Goal: Task Accomplishment & Management: Manage account settings

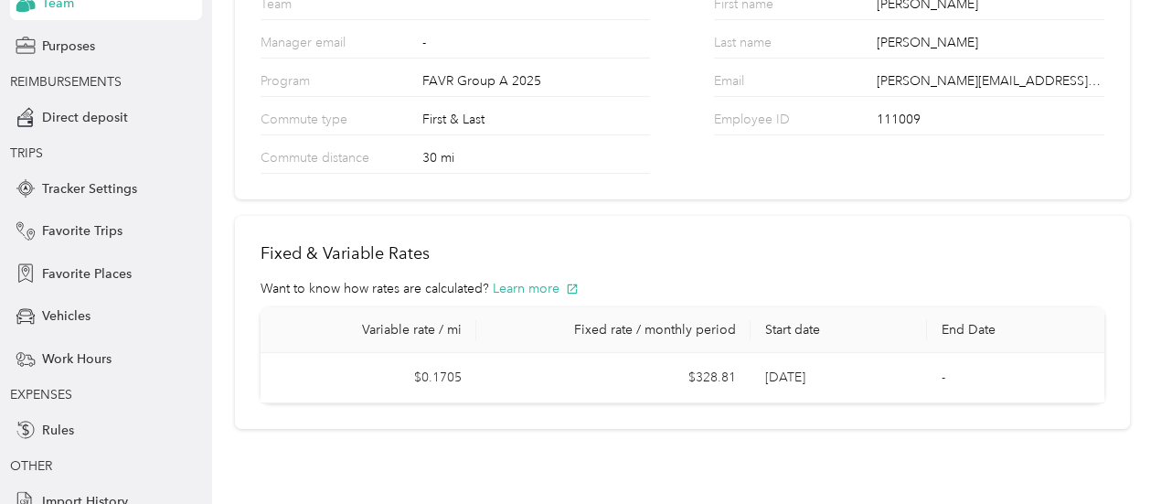
scroll to position [175, 0]
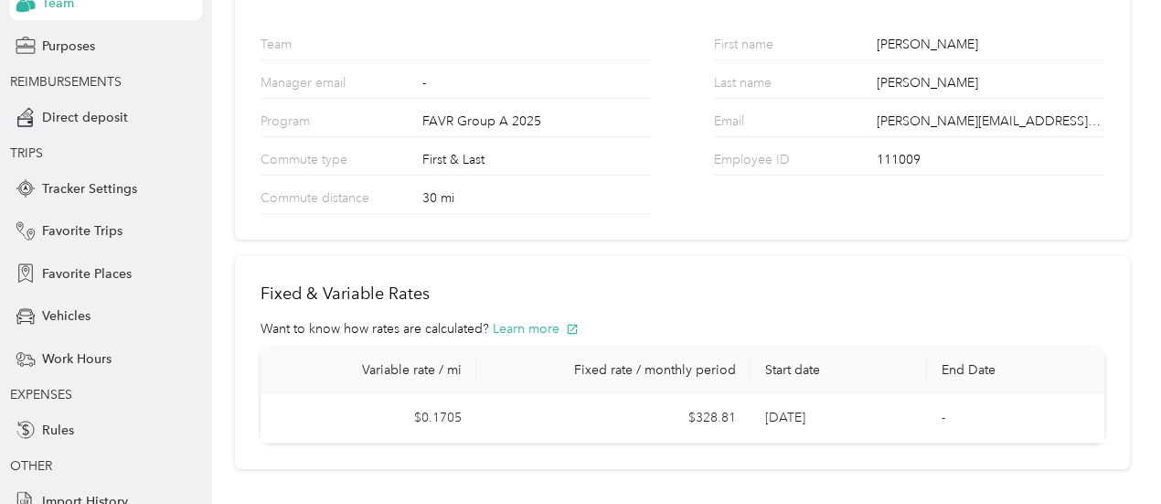
click at [773, 250] on section "Home Settings Profile Settings Your Team This is the information associated wit…" at bounding box center [682, 158] width 895 height 622
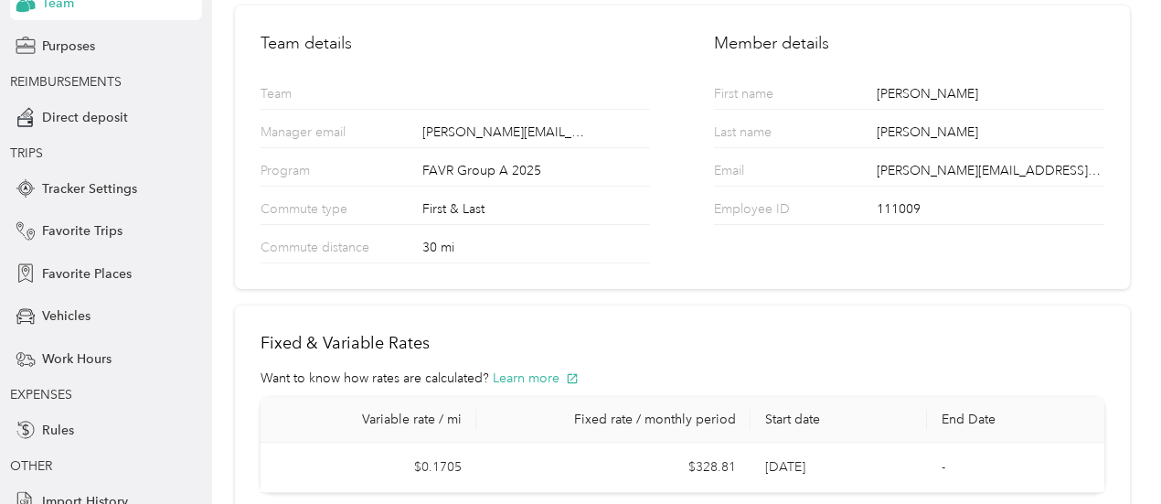
scroll to position [267, 0]
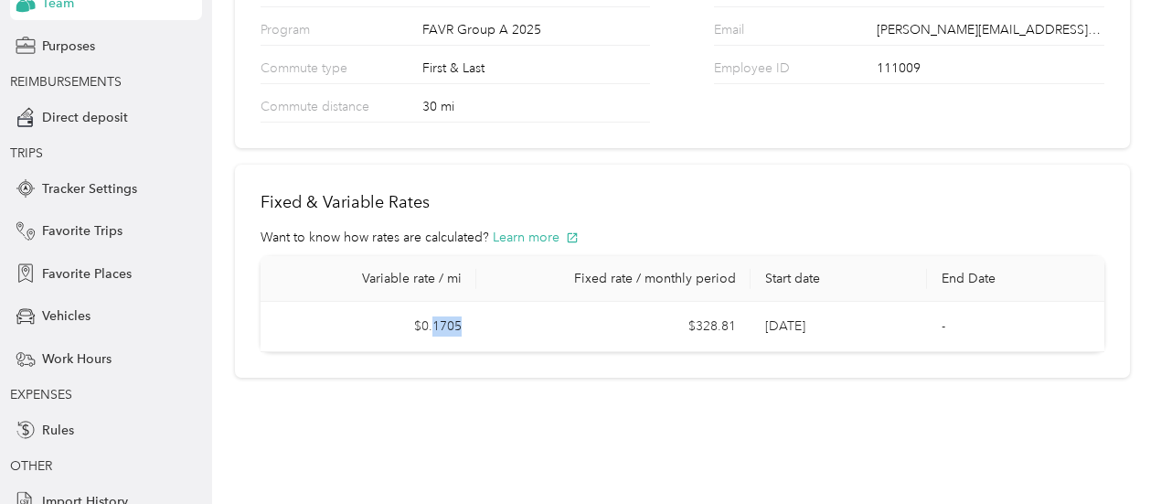
drag, startPoint x: 431, startPoint y: 324, endPoint x: 473, endPoint y: 332, distance: 43.7
click at [473, 332] on td "$0.1705" at bounding box center [369, 327] width 216 height 50
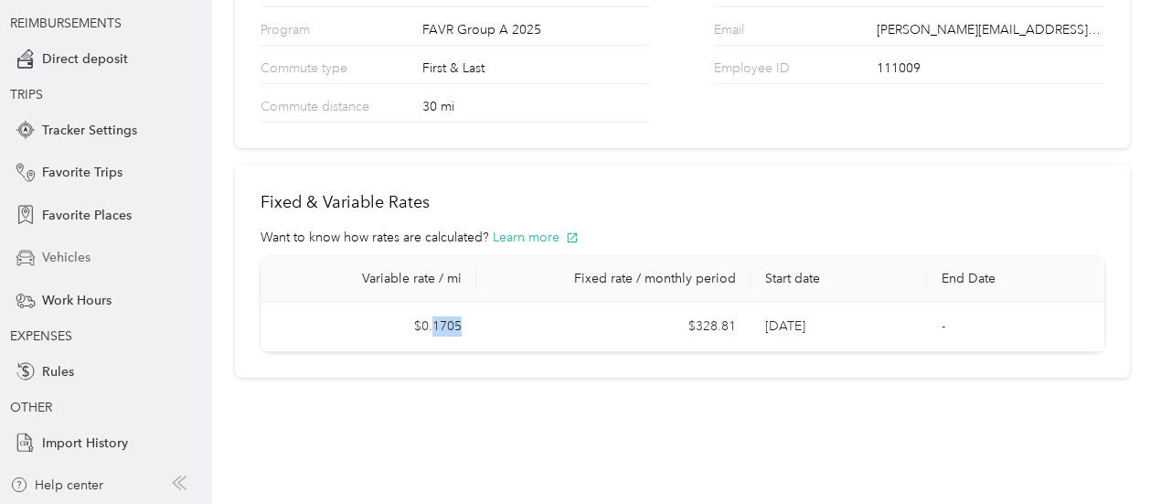
click at [72, 251] on span "Vehicles" at bounding box center [66, 257] width 48 height 19
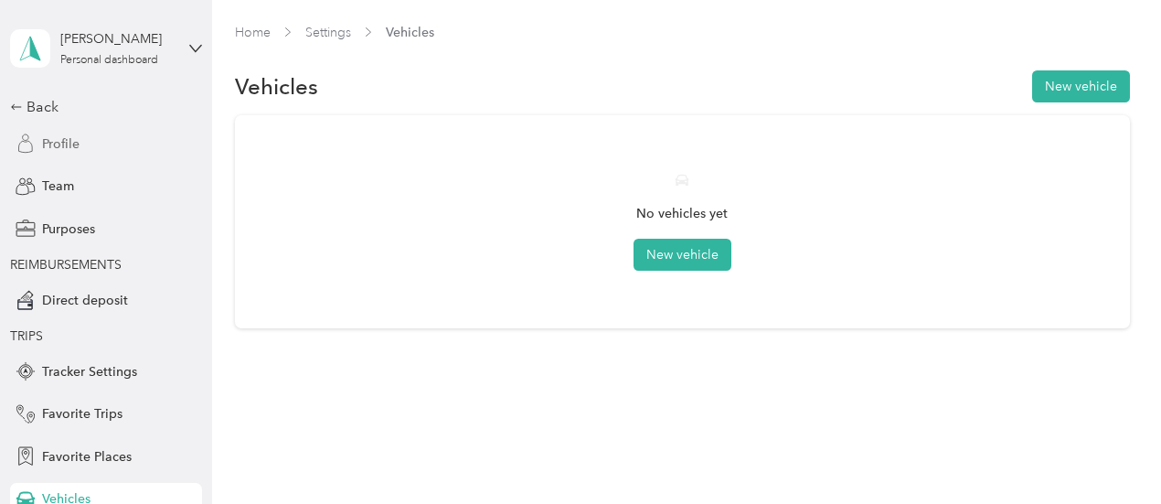
click at [71, 145] on span "Profile" at bounding box center [60, 143] width 37 height 19
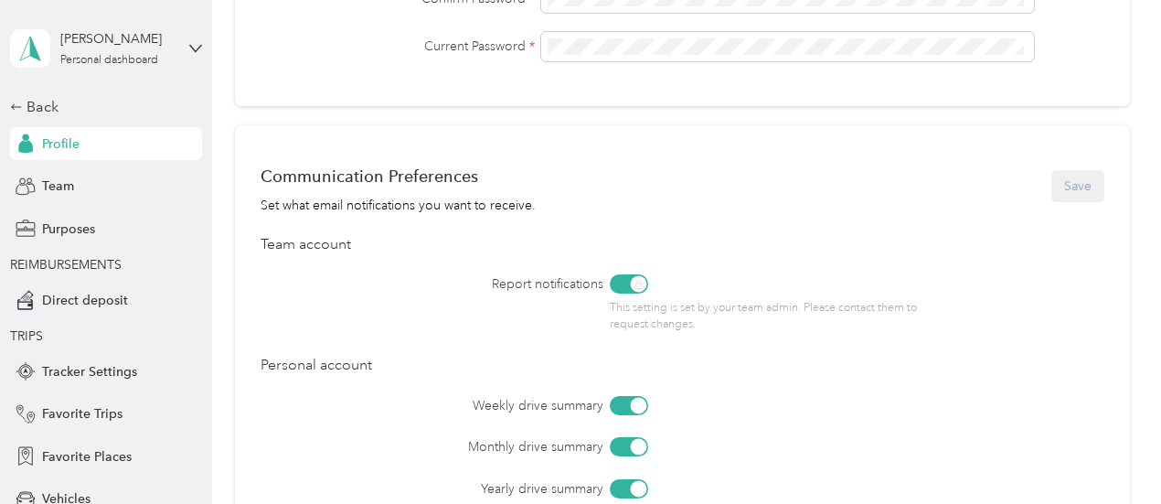
scroll to position [970, 0]
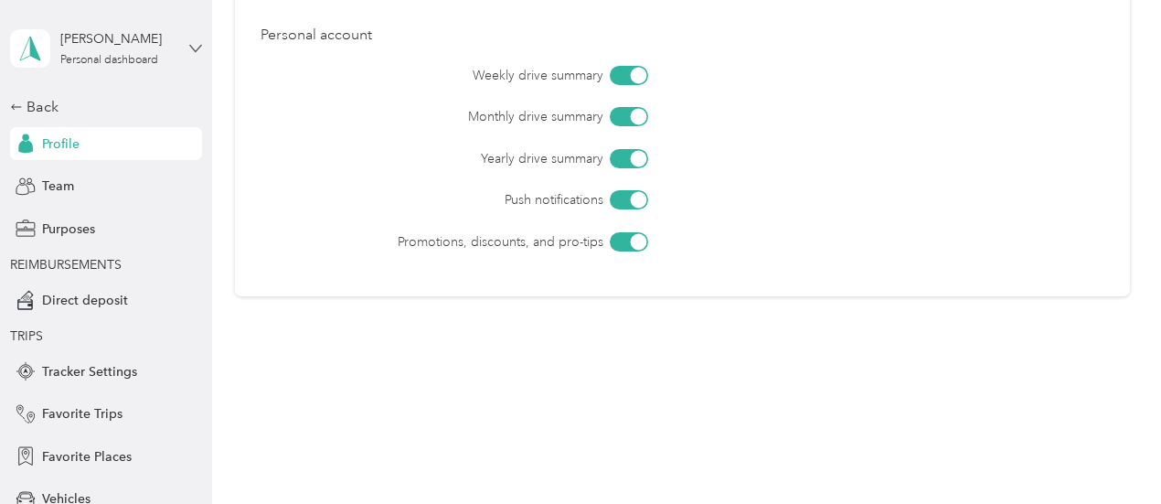
click at [192, 46] on icon at bounding box center [195, 48] width 11 height 6
click at [307, 232] on div "Weekly drive summary Monthly drive summary Yearly drive summary Push notificati…" at bounding box center [683, 159] width 844 height 186
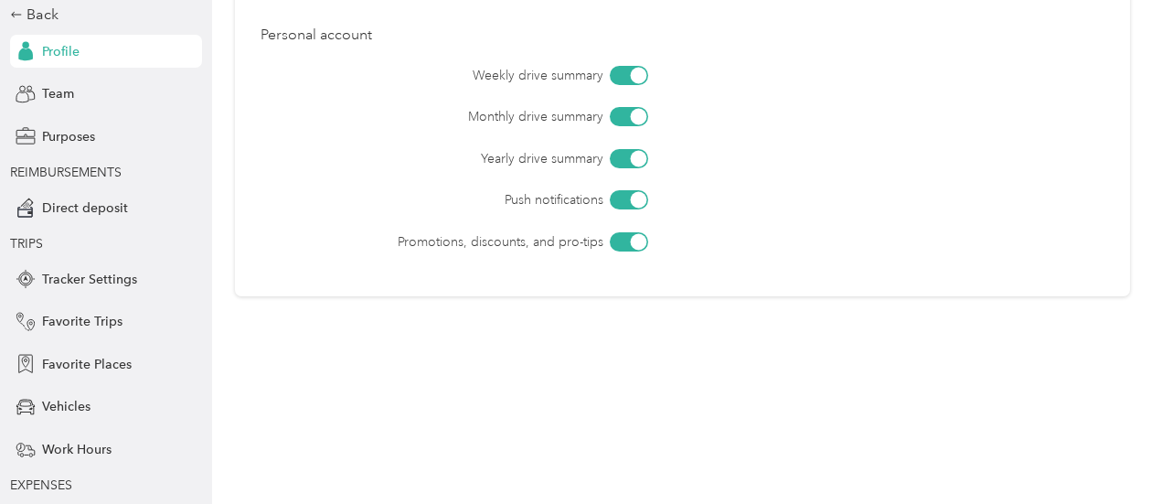
scroll to position [183, 0]
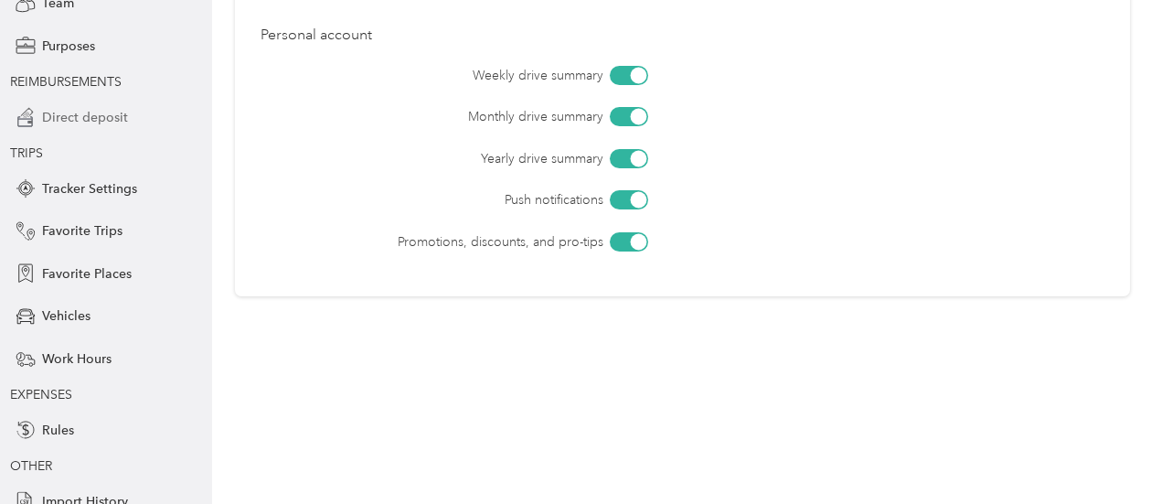
click at [79, 123] on span "Direct deposit" at bounding box center [85, 117] width 86 height 19
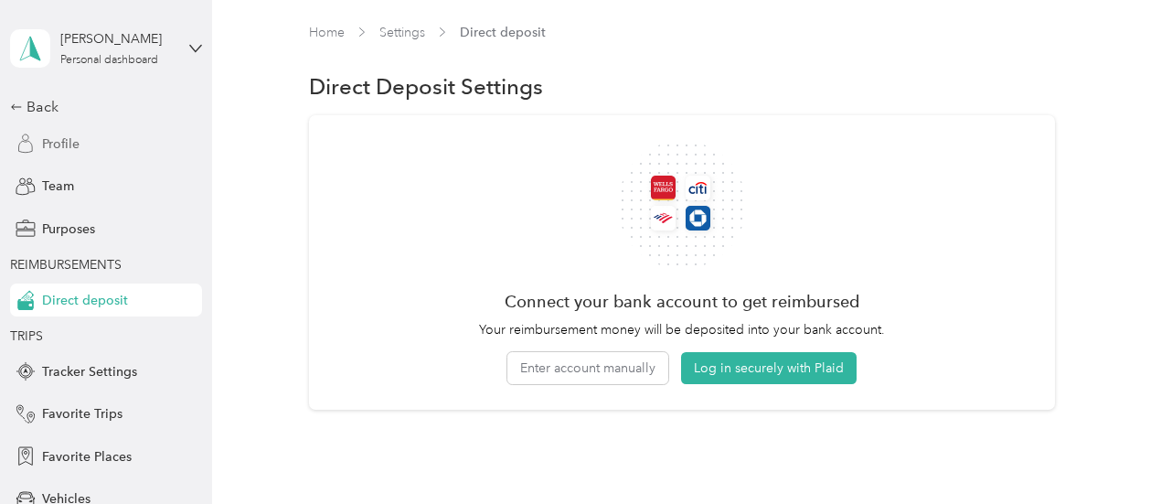
click at [57, 141] on span "Profile" at bounding box center [60, 143] width 37 height 19
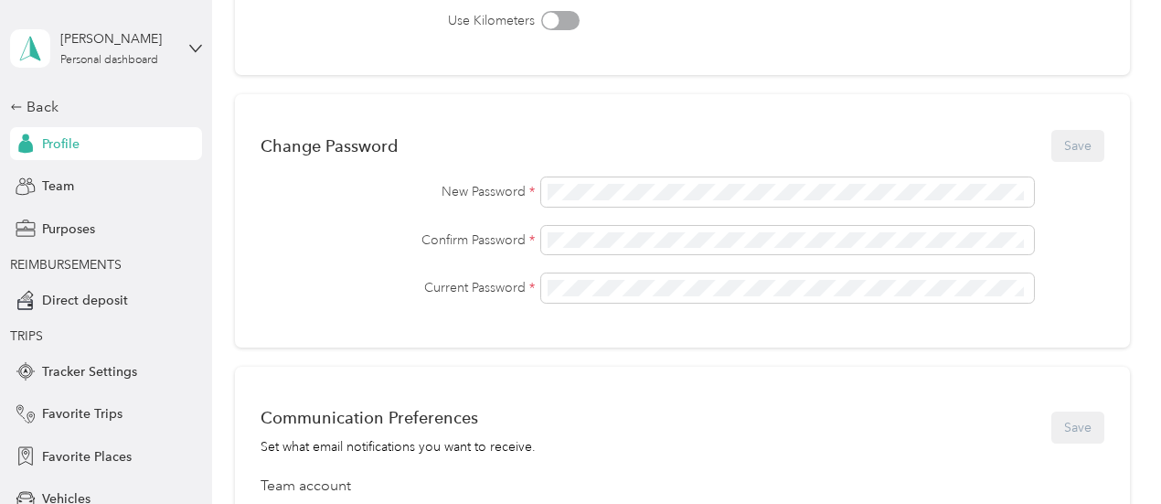
scroll to position [640, 0]
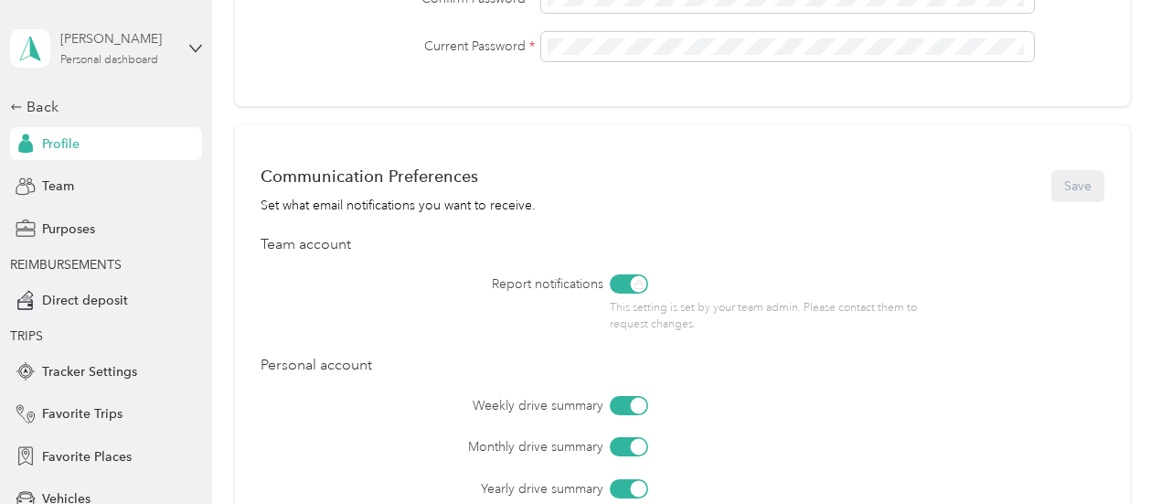
click at [73, 41] on div "[PERSON_NAME]" at bounding box center [117, 38] width 114 height 19
click at [504, 136] on div "Communication Preferences Set what email notifications you want to receive. Sav…" at bounding box center [682, 375] width 895 height 501
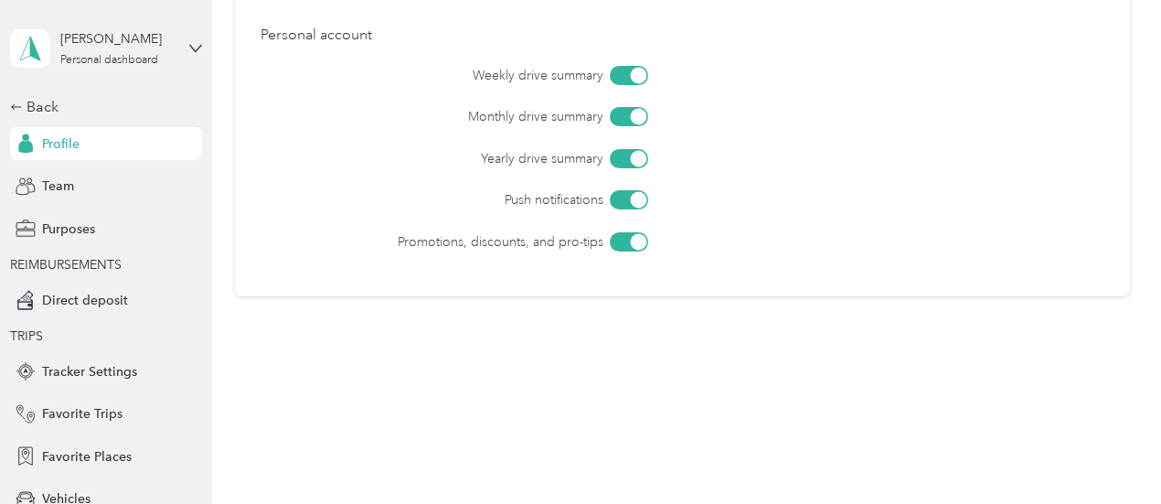
scroll to position [421, 0]
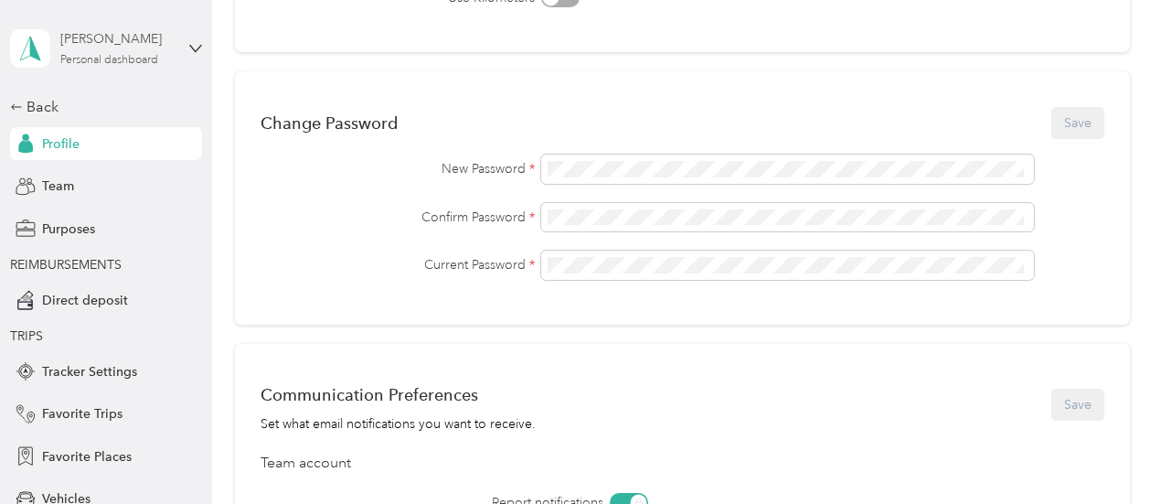
click at [82, 55] on div "Personal dashboard" at bounding box center [109, 60] width 98 height 11
click at [511, 107] on div "Change Password Save" at bounding box center [683, 122] width 844 height 38
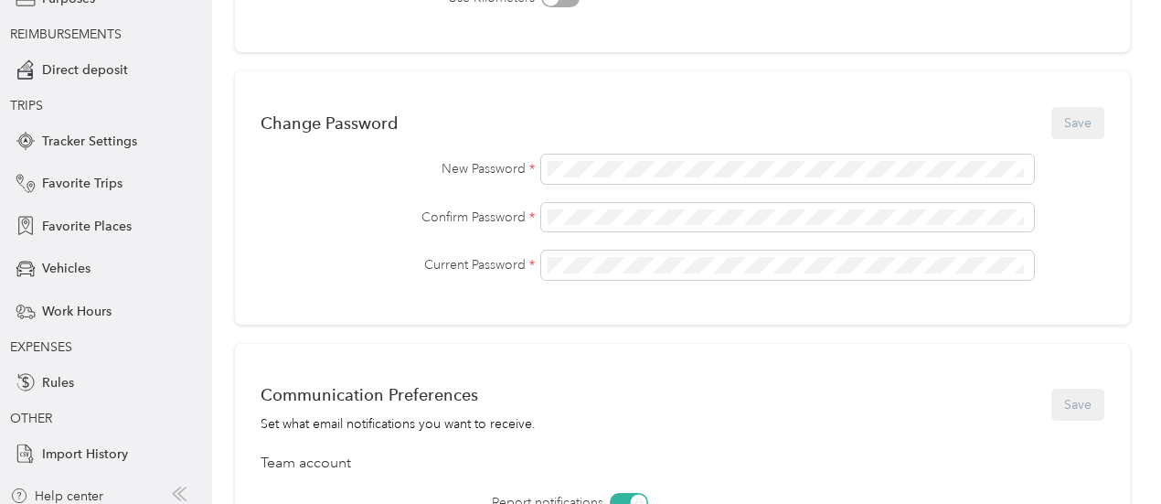
scroll to position [241, 0]
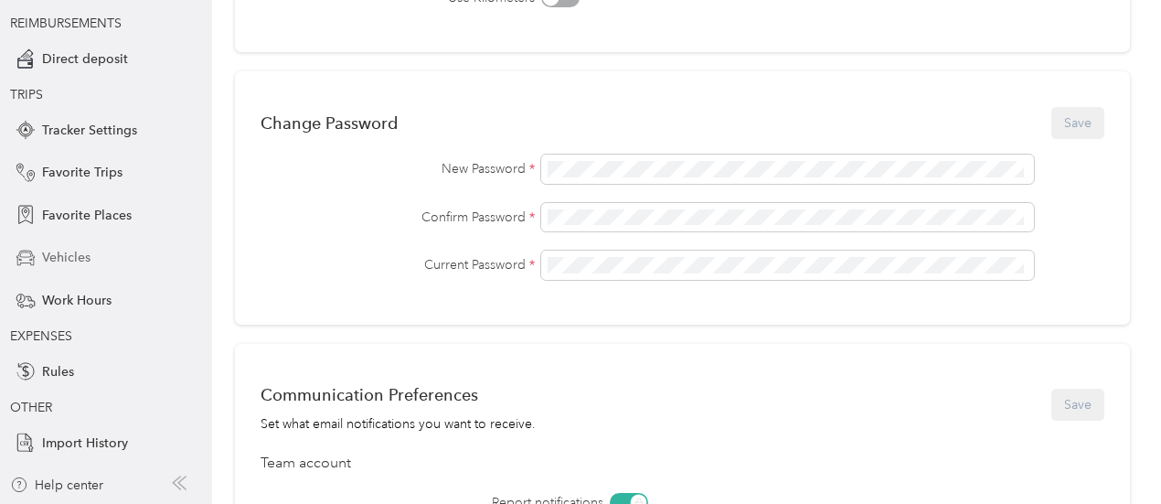
click at [85, 261] on div "Vehicles" at bounding box center [106, 257] width 192 height 33
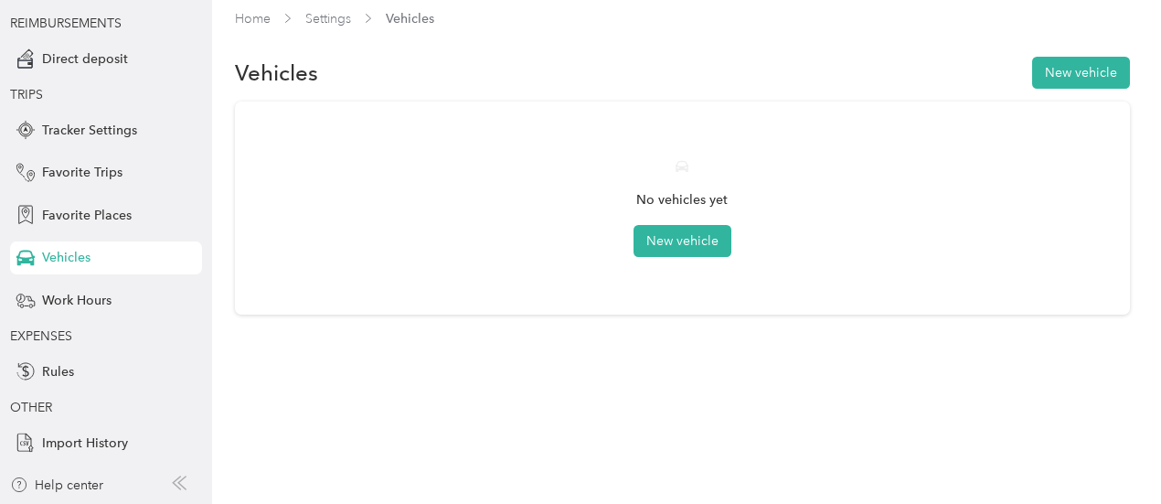
scroll to position [13, 0]
click at [91, 297] on span "Work Hours" at bounding box center [76, 300] width 69 height 19
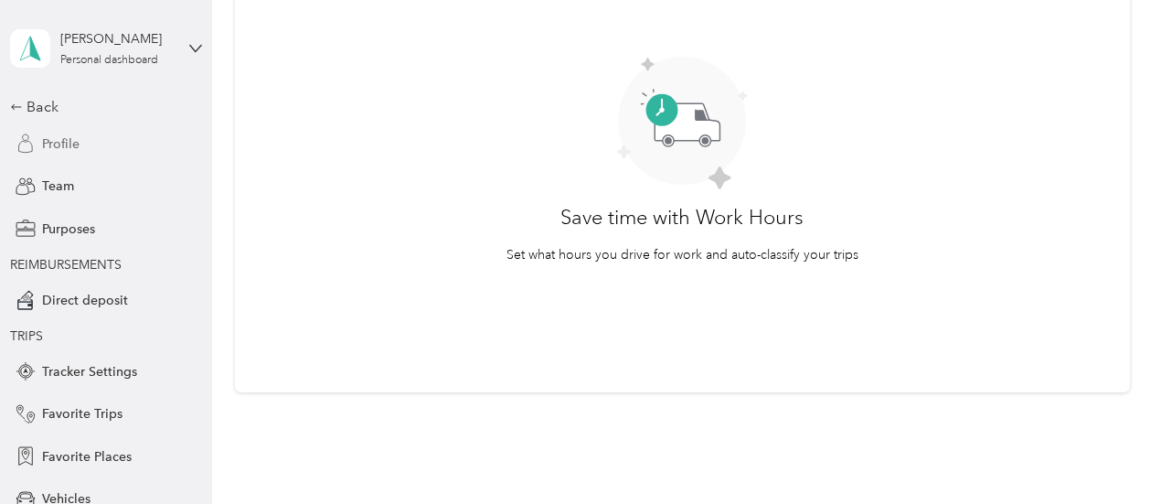
click at [56, 151] on span "Profile" at bounding box center [60, 143] width 37 height 19
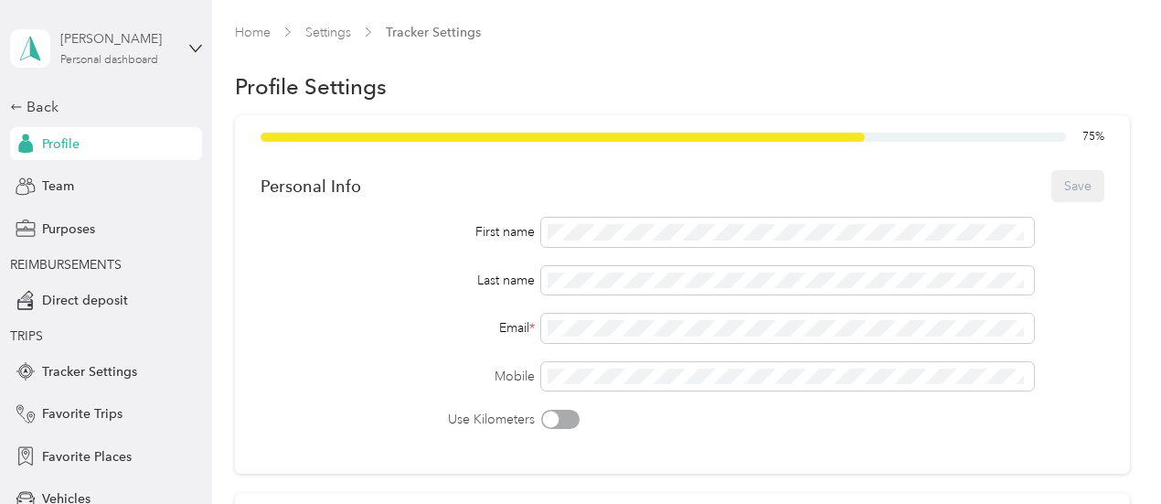
click at [84, 61] on div "Personal dashboard" at bounding box center [109, 60] width 98 height 11
click at [160, 237] on div "Purposes" at bounding box center [106, 228] width 192 height 33
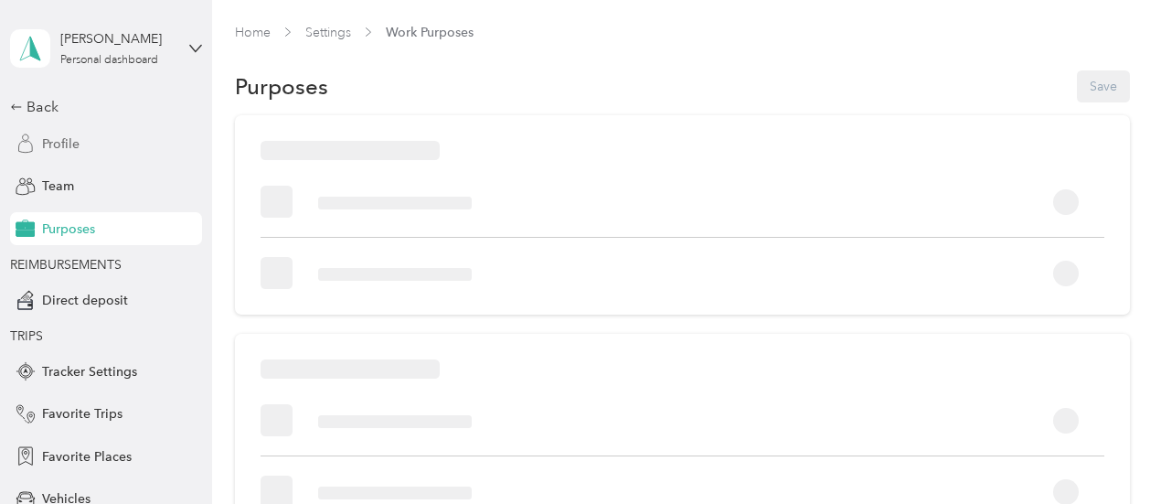
click at [60, 145] on span "Profile" at bounding box center [60, 143] width 37 height 19
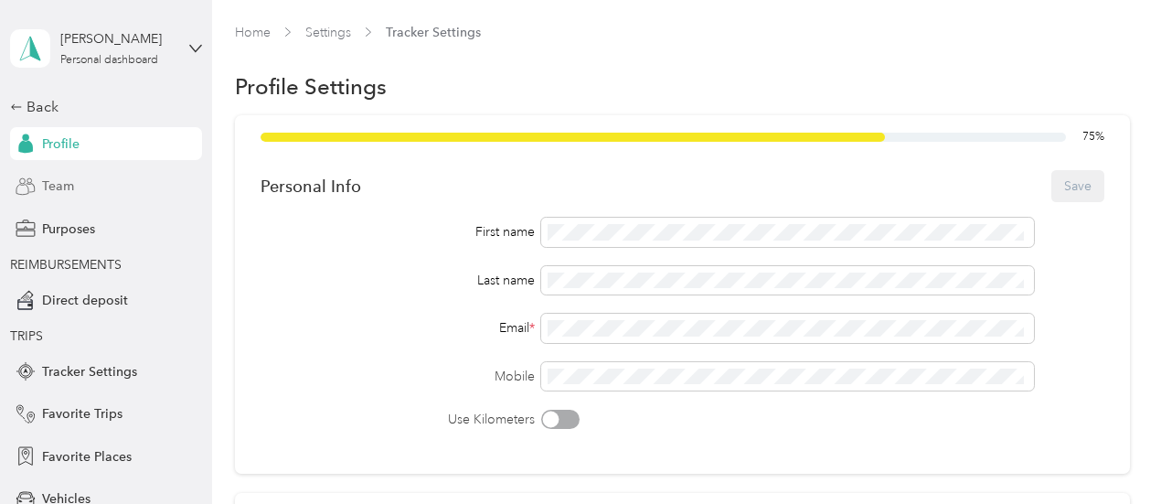
click at [59, 189] on span "Team" at bounding box center [58, 185] width 32 height 19
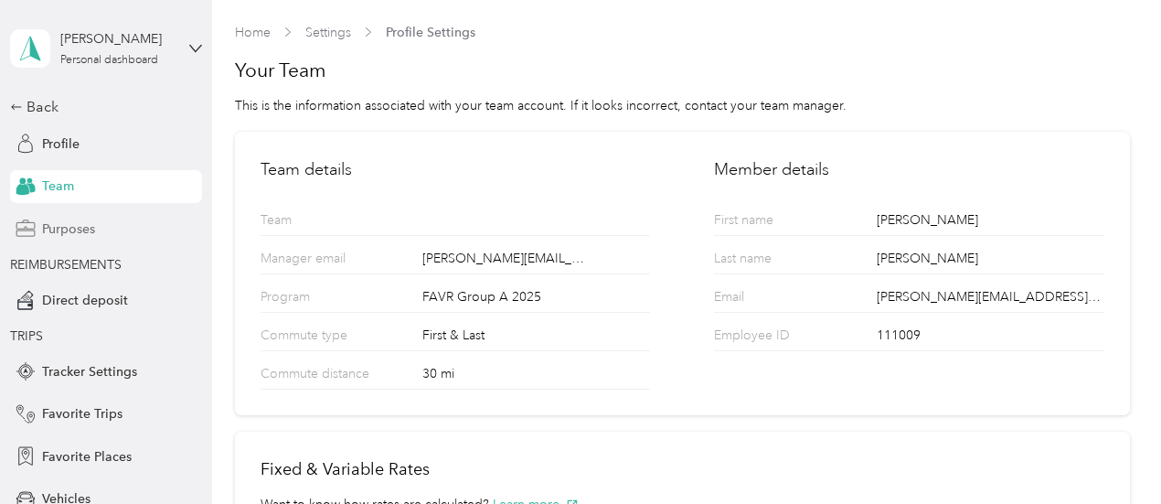
click at [60, 225] on span "Purposes" at bounding box center [68, 228] width 53 height 19
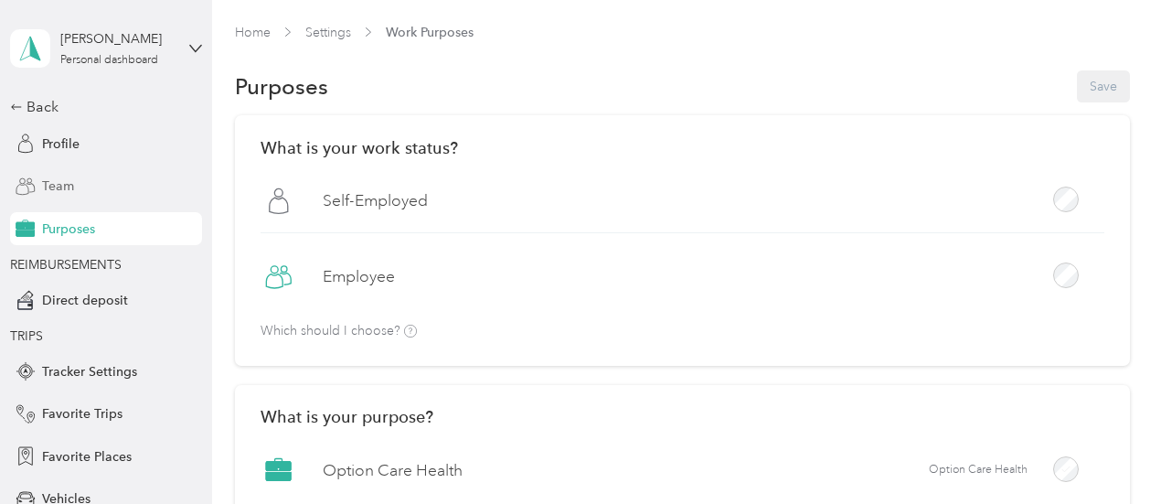
click at [105, 191] on div "Team" at bounding box center [106, 186] width 192 height 33
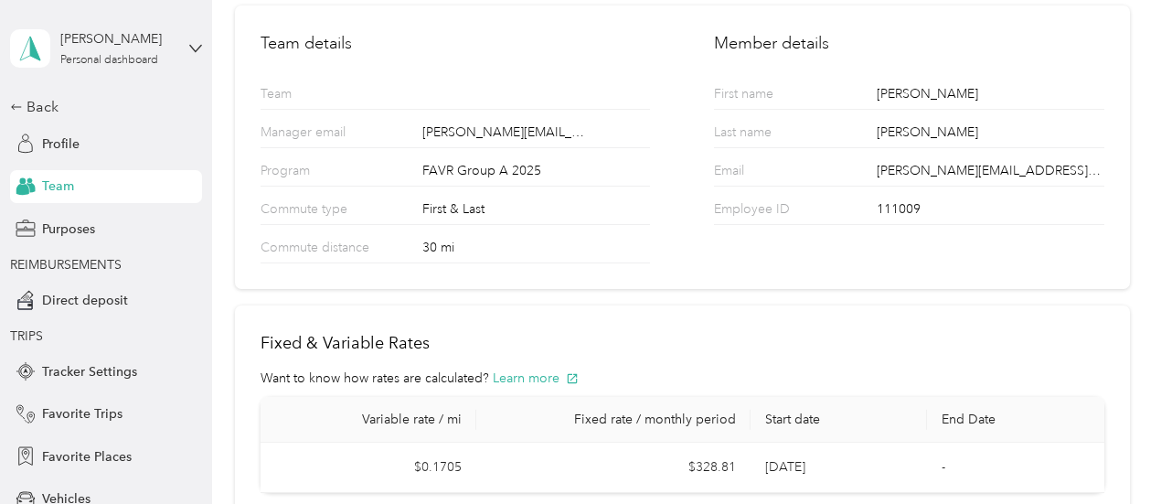
scroll to position [267, 0]
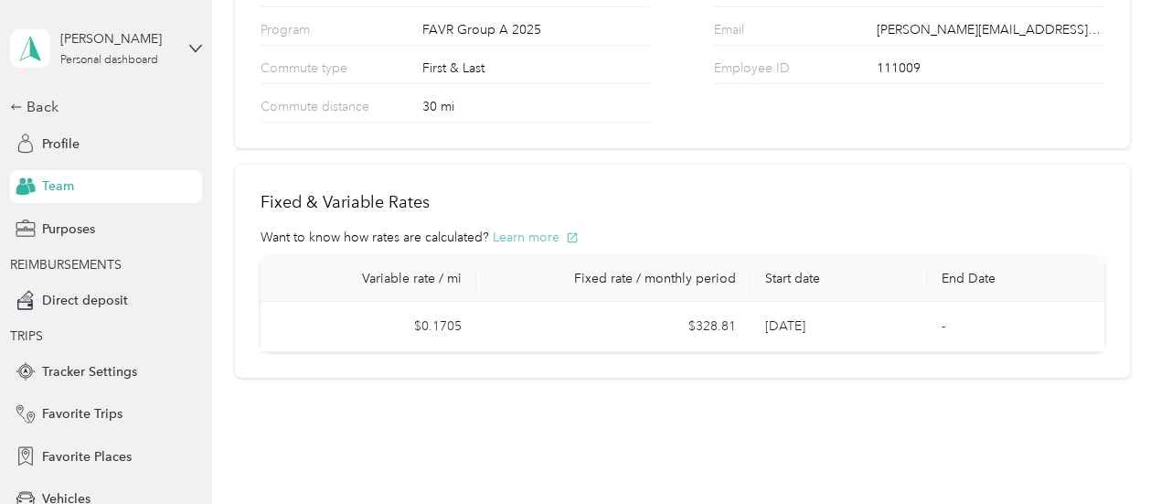
click at [547, 232] on button "Learn more" at bounding box center [536, 237] width 86 height 19
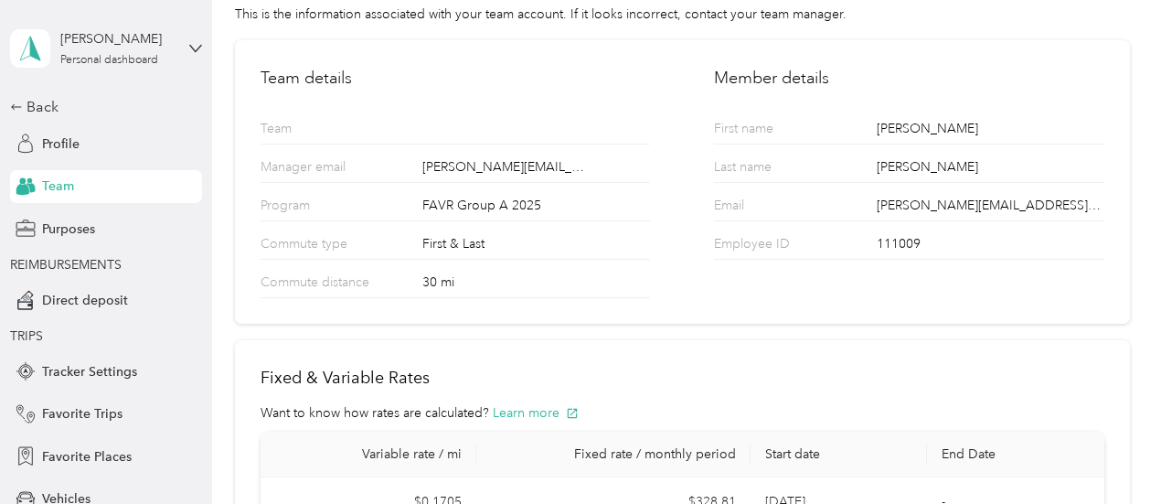
scroll to position [183, 0]
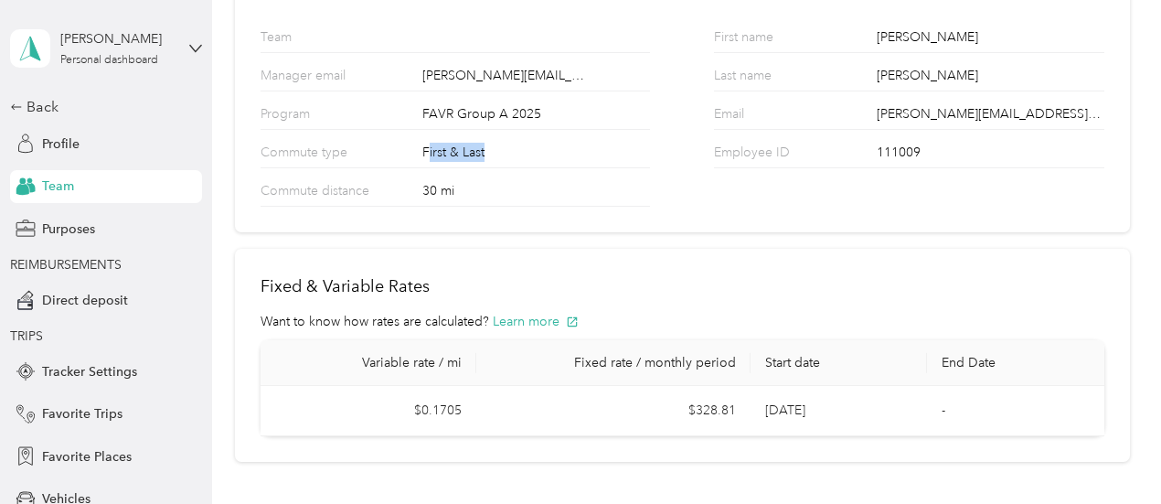
drag, startPoint x: 428, startPoint y: 151, endPoint x: 530, endPoint y: 156, distance: 102.5
click at [530, 156] on div "First & Last" at bounding box center [536, 155] width 228 height 25
click at [536, 156] on div "First & Last" at bounding box center [536, 155] width 228 height 25
click at [446, 147] on div "First & Last" at bounding box center [536, 155] width 228 height 25
click at [340, 238] on section "Home Settings Profile Settings Your Team This is the information associated wit…" at bounding box center [682, 151] width 895 height 622
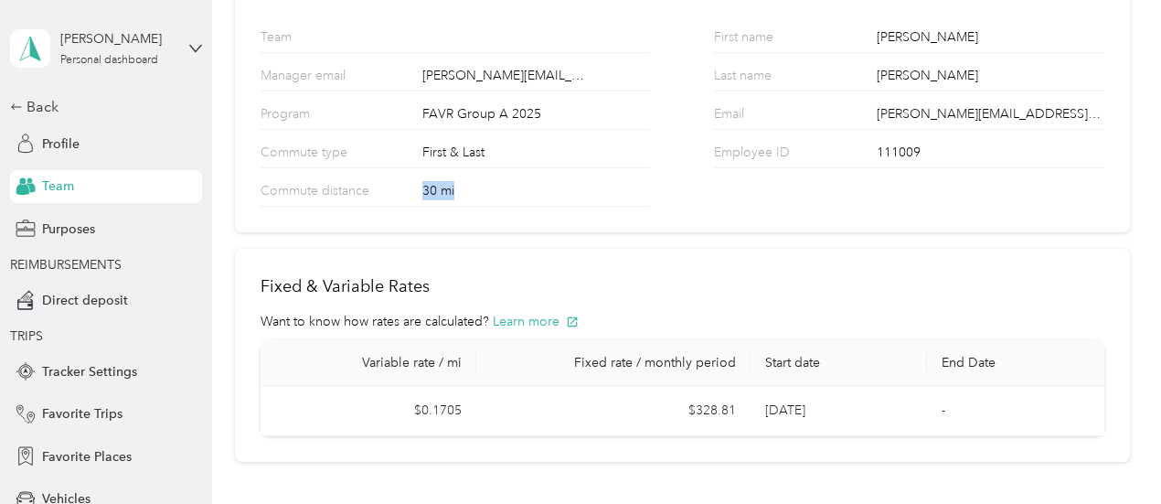
drag, startPoint x: 415, startPoint y: 187, endPoint x: 502, endPoint y: 183, distance: 87.0
click at [502, 183] on div "Commute distance 30 mi" at bounding box center [455, 187] width 389 height 38
click at [505, 183] on div "30 mi" at bounding box center [536, 193] width 228 height 25
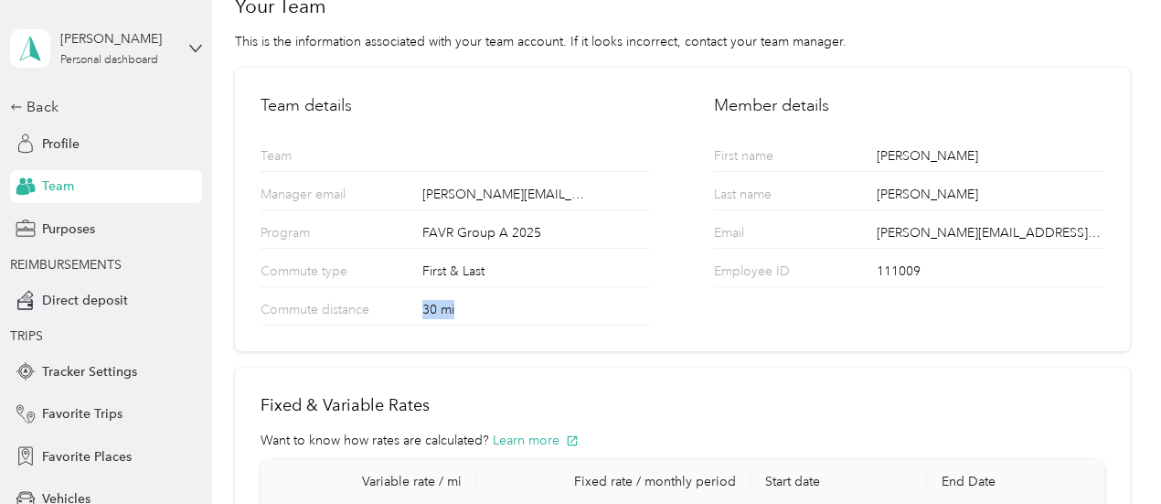
scroll to position [0, 0]
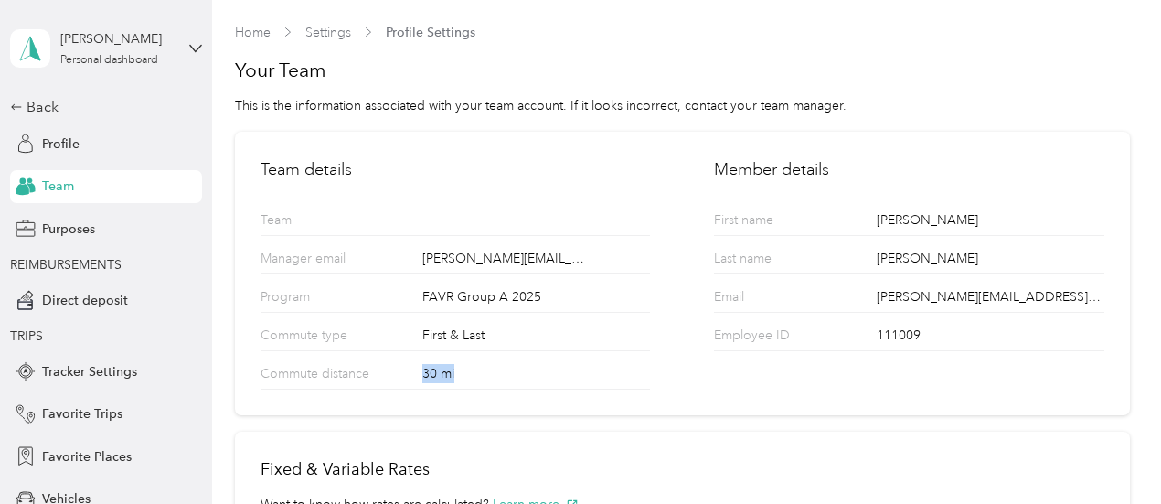
click at [553, 368] on div "30 mi" at bounding box center [536, 376] width 228 height 25
click at [435, 370] on div "30 mi" at bounding box center [536, 376] width 228 height 25
